Goal: Find specific page/section: Find specific page/section

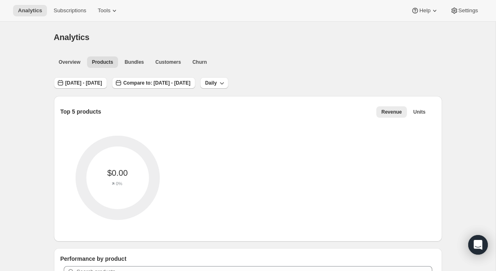
click at [23, 140] on div "Analytics. This page is ready Analytics Overview Products Bundles Customers Chu…" at bounding box center [247, 177] width 495 height 311
click at [53, 101] on div "Top 5 products Revenue Units More views Revenue Units More views $0.00 0% Perfo…" at bounding box center [244, 201] width 394 height 237
click at [68, 9] on span "Subscriptions" at bounding box center [69, 10] width 33 height 7
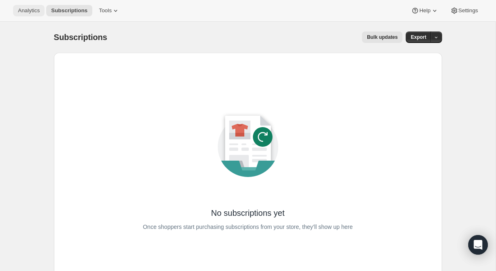
click at [27, 9] on span "Analytics" at bounding box center [29, 10] width 22 height 7
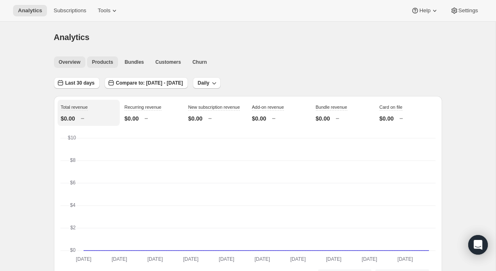
click at [110, 62] on span "Products" at bounding box center [102, 62] width 21 height 7
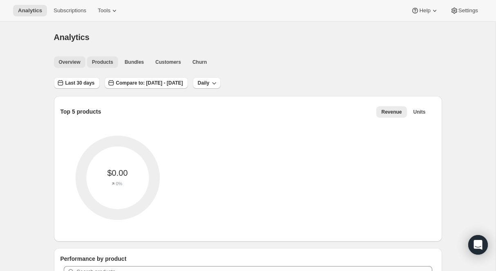
click at [81, 61] on button "Overview" at bounding box center [69, 61] width 31 height 11
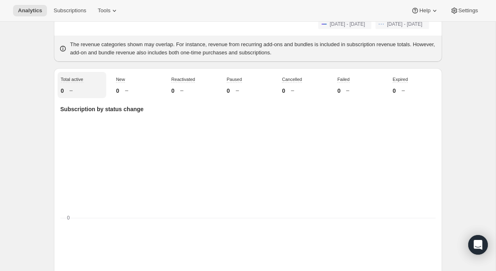
scroll to position [416, 0]
